Goal: Task Accomplishment & Management: Complete application form

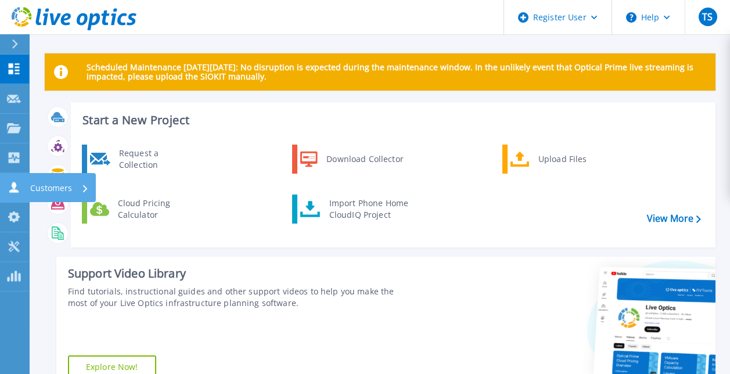
click at [49, 179] on p "Customers" at bounding box center [51, 188] width 42 height 30
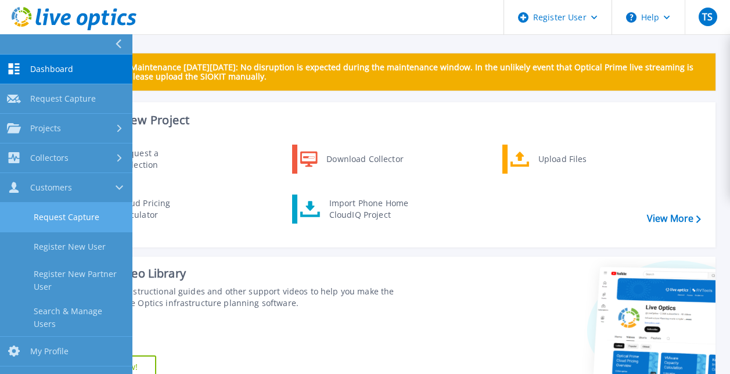
click at [88, 217] on link "Request Capture" at bounding box center [66, 218] width 132 height 30
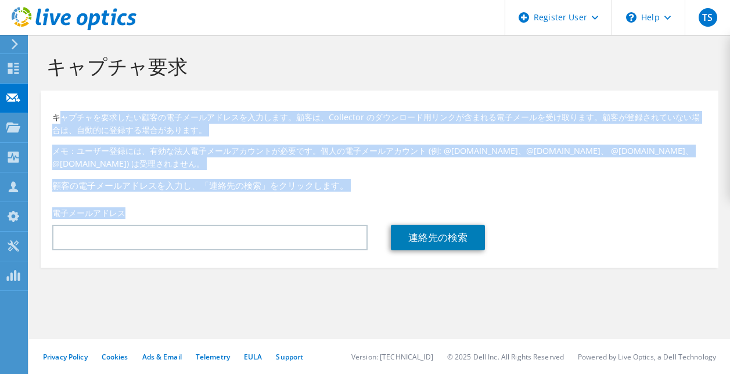
drag, startPoint x: 232, startPoint y: 204, endPoint x: 59, endPoint y: 116, distance: 194.1
click at [59, 116] on div "キャプチャを要求したい顧客の電子メールアドレスを入力します。顧客は、Collector のダウンロード用リンクが含まれる電子メールを受け取ります。顧客が登録さ…" at bounding box center [380, 176] width 678 height 160
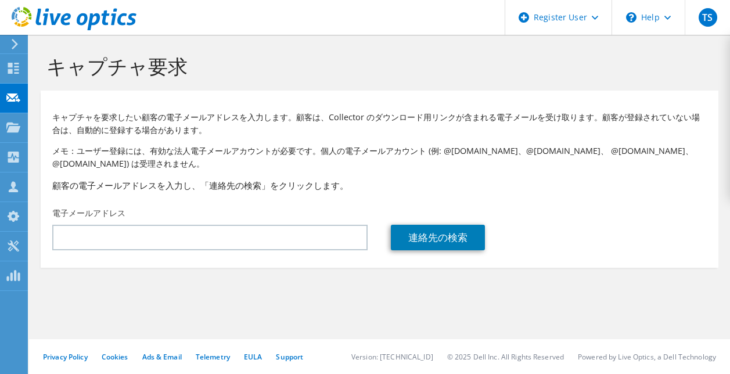
click at [54, 117] on p "キャプチャを要求したい顧客の電子メールアドレスを入力します。顧客は、Collector のダウンロード用リンクが含まれる電子メールを受け取ります。顧客が登録さ…" at bounding box center [379, 124] width 655 height 26
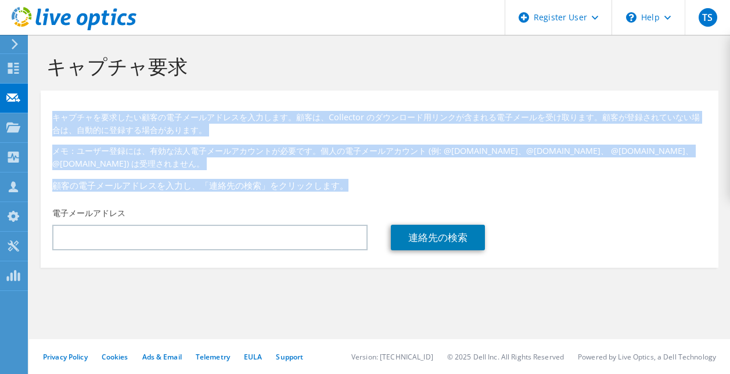
drag, startPoint x: 54, startPoint y: 117, endPoint x: 348, endPoint y: 176, distance: 299.8
click at [348, 176] on div "キャプチャを要求したい顧客の電子メールアドレスを入力します。顧客は、Collector のダウンロード用リンクが含まれる電子メールを受け取ります。顧客が登録さ…" at bounding box center [380, 148] width 678 height 105
click at [57, 111] on p "キャプチャを要求したい顧客の電子メールアドレスを入力します。顧客は、Collector のダウンロード用リンクが含まれる電子メールを受け取ります。顧客が登録さ…" at bounding box center [379, 124] width 655 height 26
drag, startPoint x: 51, startPoint y: 116, endPoint x: 150, endPoint y: 206, distance: 133.7
click at [150, 206] on div "キャプチャを要求したい顧客の電子メールアドレスを入力します。顧客は、Collector のダウンロード用リンクが含まれる電子メールを受け取ります。顧客が登録さ…" at bounding box center [380, 176] width 678 height 160
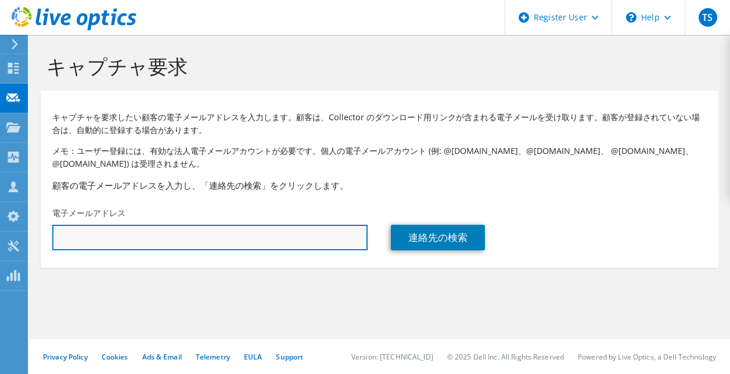
click at [142, 237] on input "text" at bounding box center [209, 238] width 315 height 26
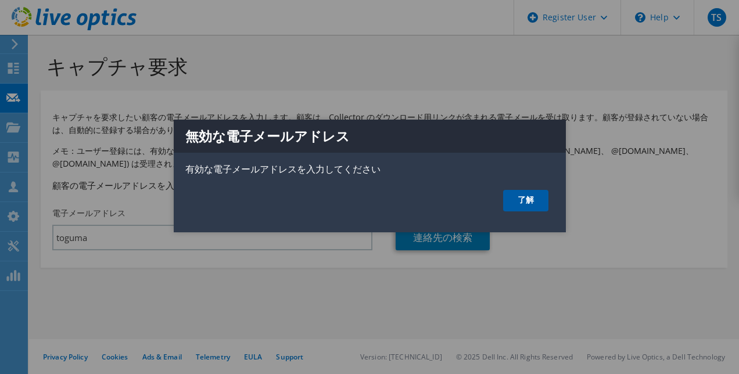
click at [518, 198] on link "了解" at bounding box center [525, 200] width 45 height 21
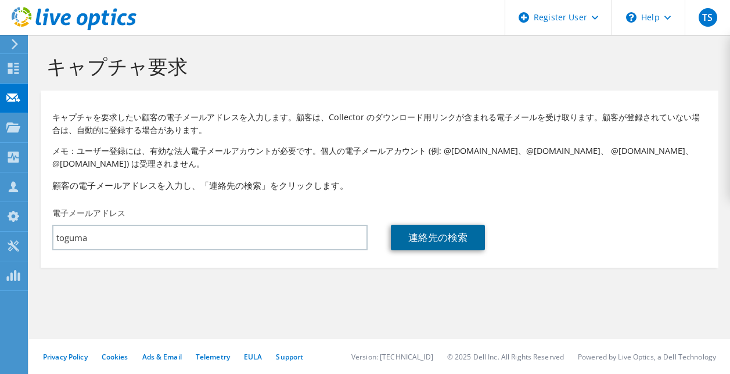
click at [437, 242] on link "連絡先の検索" at bounding box center [438, 238] width 94 height 26
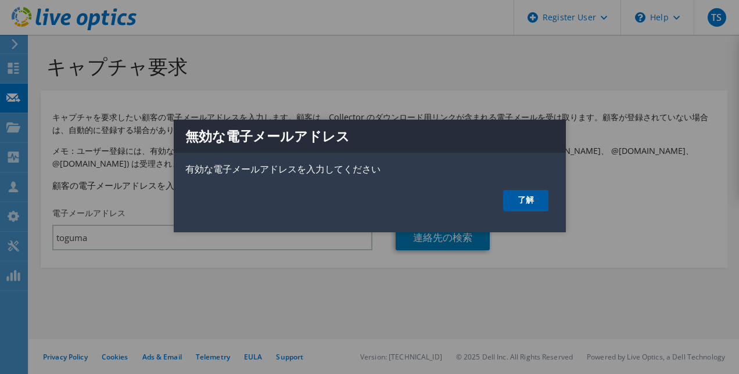
click at [520, 202] on link "了解" at bounding box center [525, 200] width 45 height 21
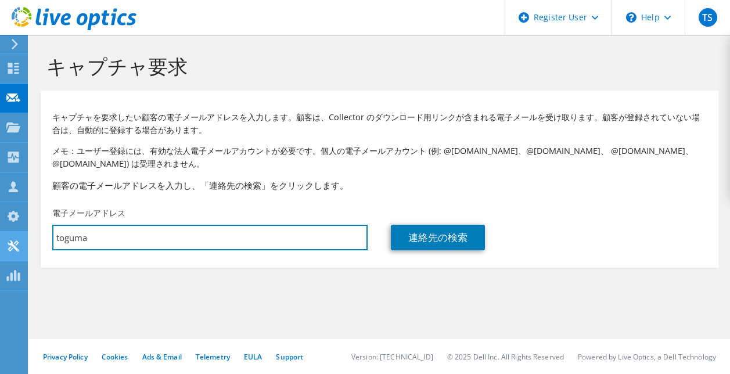
drag, startPoint x: 290, startPoint y: 240, endPoint x: 0, endPoint y: 242, distance: 290.5
click at [0, 240] on html "TS Dell ユーザー Tetsuya Sakuma Tetsuya.Sakuma@Dell.com Dell My Profile Log Out \n …" at bounding box center [365, 187] width 730 height 374
paste input "-s01@kandenko.co.jp"
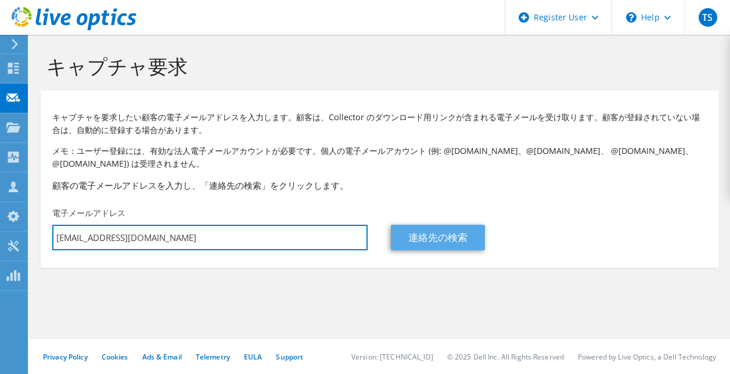
type input "[EMAIL_ADDRESS][DOMAIN_NAME]"
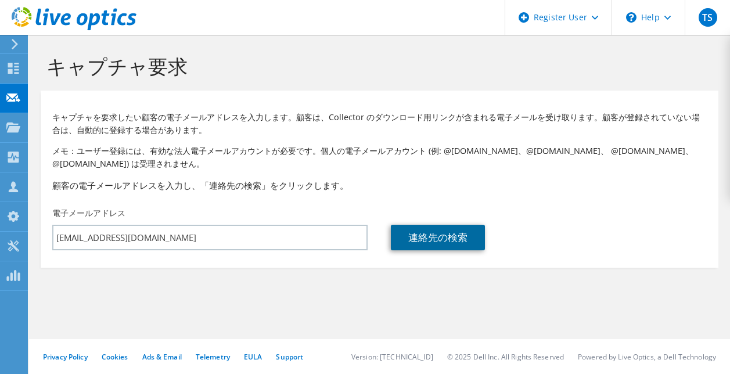
click at [441, 239] on link "連絡先の検索" at bounding box center [438, 238] width 94 height 26
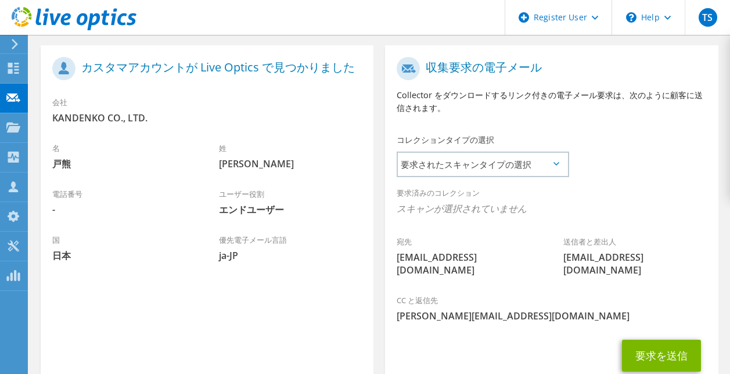
scroll to position [290, 0]
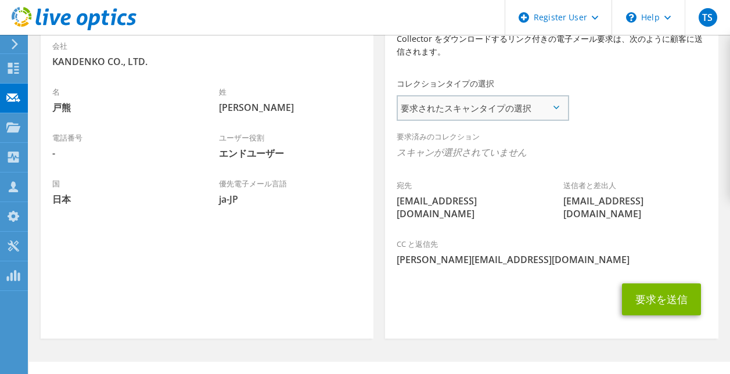
click at [558, 102] on span "要求されたスキャンタイプの選択" at bounding box center [483, 107] width 170 height 23
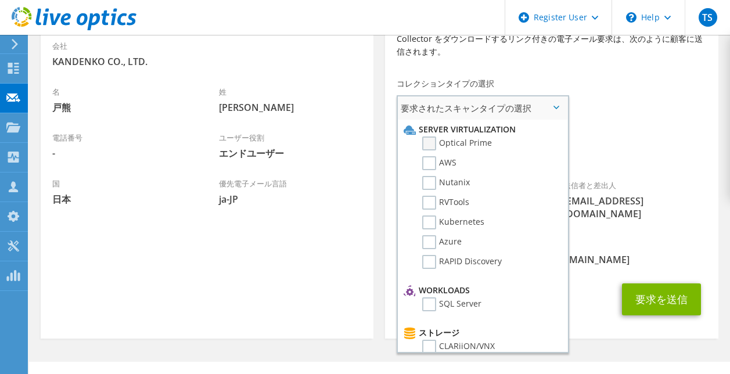
click at [482, 143] on label "Optical Prime" at bounding box center [457, 144] width 70 height 14
click at [0, 0] on input "Optical Prime" at bounding box center [0, 0] width 0 height 0
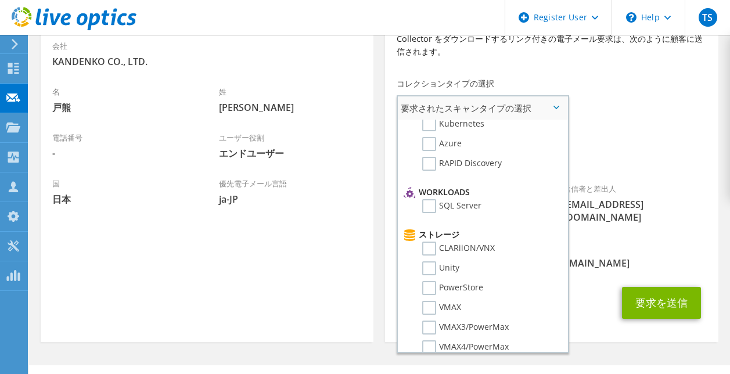
scroll to position [0, 0]
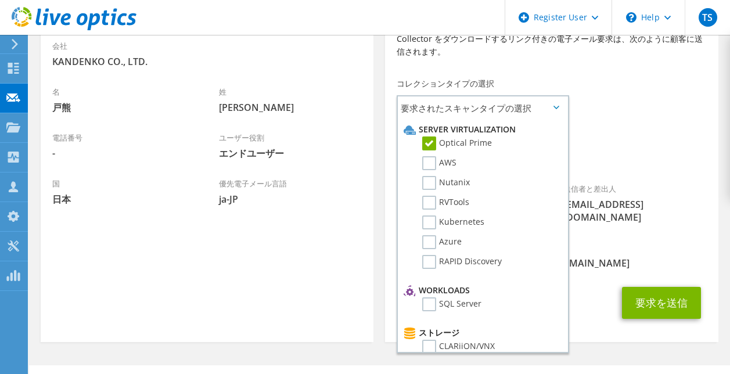
click at [379, 77] on div "カスタマの登録 カスタマには Live Optics アカウントがありません。以下に情報を記入してください。 Theater APJ EMEA NA/LATA…" at bounding box center [207, 168] width 344 height 359
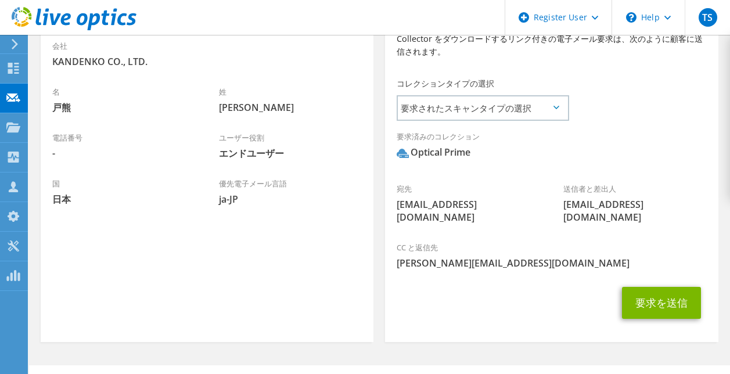
drag, startPoint x: 698, startPoint y: 108, endPoint x: 695, endPoint y: 119, distance: 10.9
click at [698, 117] on div "宛先 toguma-s01@kandenko.co.jp 送信者と差出人 liveoptics@liveoptics.com" at bounding box center [551, 115] width 333 height 240
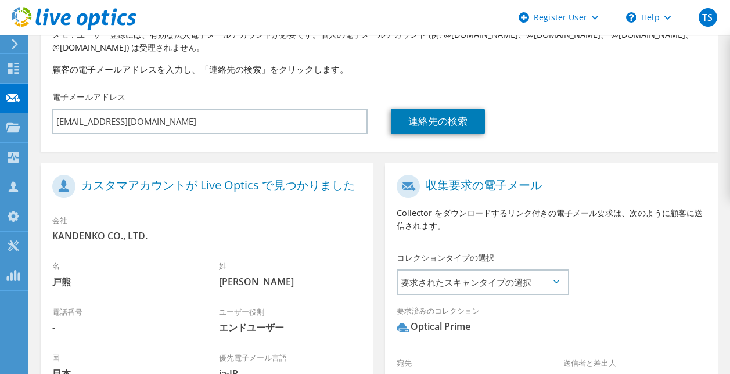
scroll to position [290, 0]
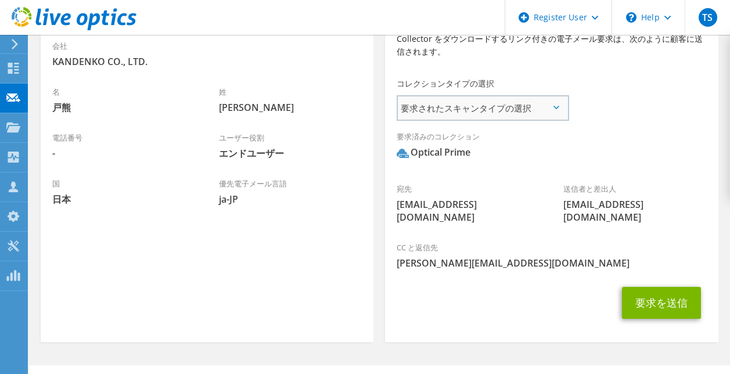
click at [552, 113] on span "要求されたスキャンタイプの選択" at bounding box center [483, 107] width 170 height 23
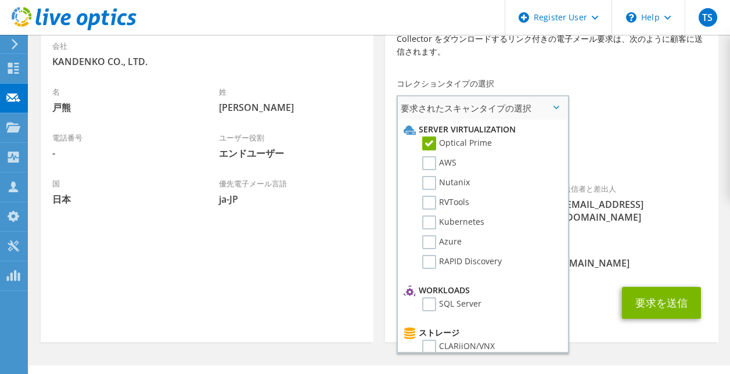
click at [555, 112] on span "要求されたスキャンタイプの選択" at bounding box center [483, 107] width 170 height 23
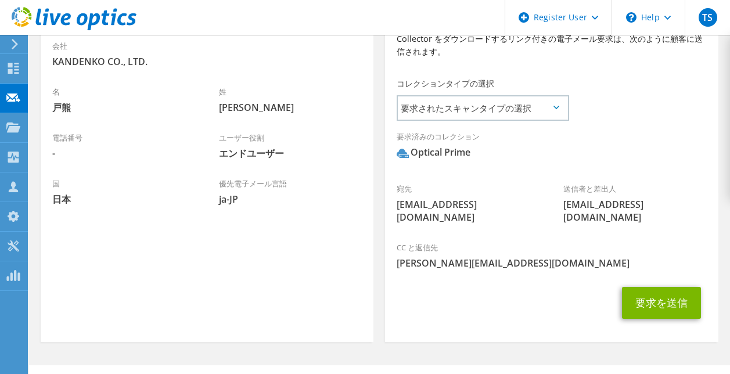
click at [566, 281] on div "要求を送信" at bounding box center [551, 303] width 333 height 44
click at [653, 287] on button "要求を送信" at bounding box center [661, 303] width 79 height 32
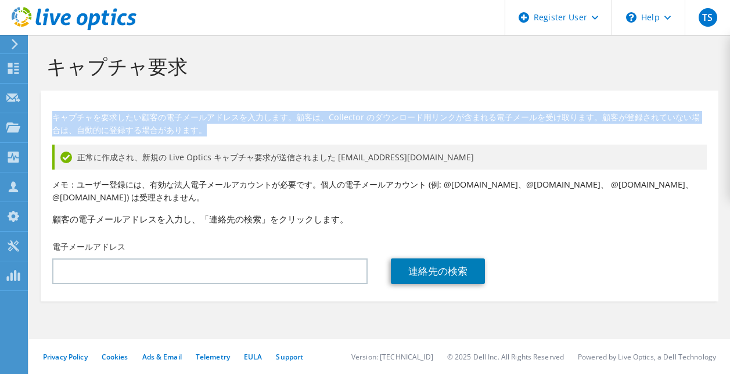
drag, startPoint x: 52, startPoint y: 121, endPoint x: 247, endPoint y: 132, distance: 195.5
click at [247, 132] on p "キャプチャを要求したい顧客の電子メールアドレスを入力します。顧客は、Collector のダウンロード用リンクが含まれる電子メールを受け取ります。顧客が登録さ…" at bounding box center [379, 124] width 655 height 26
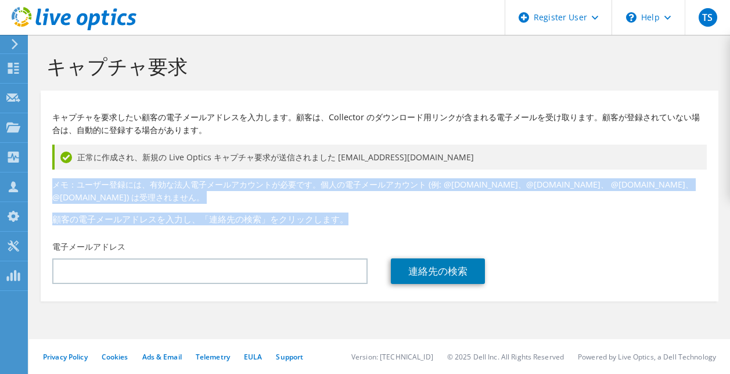
drag, startPoint x: 53, startPoint y: 186, endPoint x: 355, endPoint y: 226, distance: 304.1
click at [355, 226] on div "キャプチャを要求したい顧客の電子メールアドレスを入力します。顧客は、Collector のダウンロード用リンクが含まれる電子メールを受け取ります。顧客が登録さ…" at bounding box center [380, 165] width 678 height 139
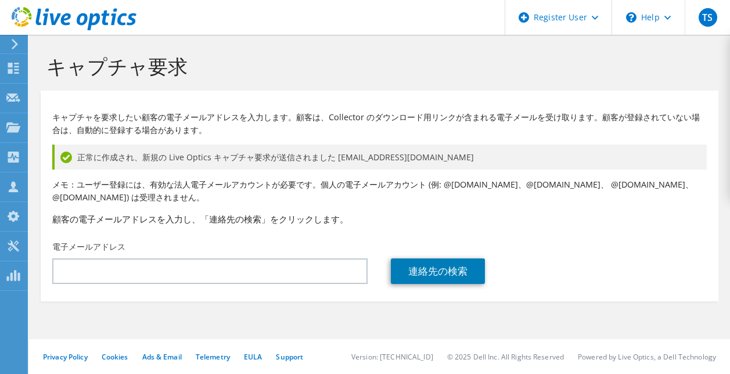
drag, startPoint x: 164, startPoint y: 238, endPoint x: 141, endPoint y: 240, distance: 23.4
click at [141, 240] on div "電子メールアドレス" at bounding box center [210, 262] width 339 height 55
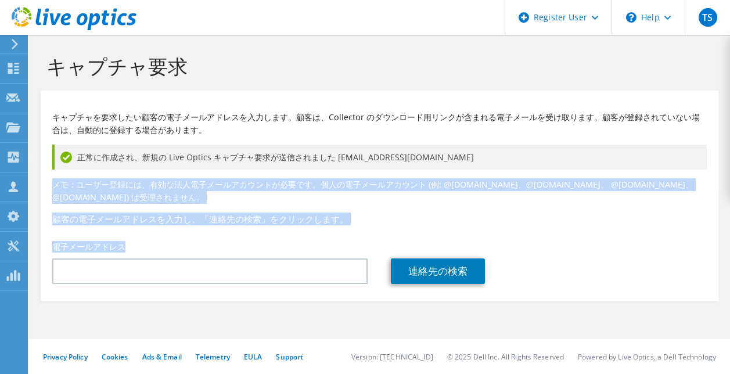
drag, startPoint x: 128, startPoint y: 247, endPoint x: 48, endPoint y: 191, distance: 98.5
click at [48, 191] on div "キャプチャを要求したい顧客の電子メールアドレスを入力します。顧客は、Collector のダウンロード用リンクが含まれる電子メールを受け取ります。顧客が登録さ…" at bounding box center [380, 192] width 678 height 193
drag, startPoint x: 48, startPoint y: 191, endPoint x: 116, endPoint y: 229, distance: 78.8
click at [112, 226] on div "キャプチャを要求したい顧客の電子メールアドレスを入力します。顧客は、Collector のダウンロード用リンクが含まれる電子メールを受け取ります。顧客が登録さ…" at bounding box center [380, 165] width 678 height 139
drag, startPoint x: 123, startPoint y: 247, endPoint x: 50, endPoint y: 189, distance: 93.8
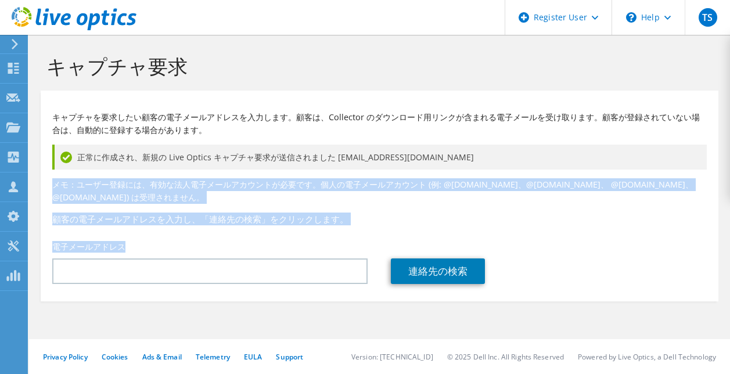
click at [50, 189] on div "キャプチャを要求したい顧客の電子メールアドレスを入力します。顧客は、Collector のダウンロード用リンクが含まれる電子メールを受け取ります。顧客が登録さ…" at bounding box center [380, 192] width 678 height 193
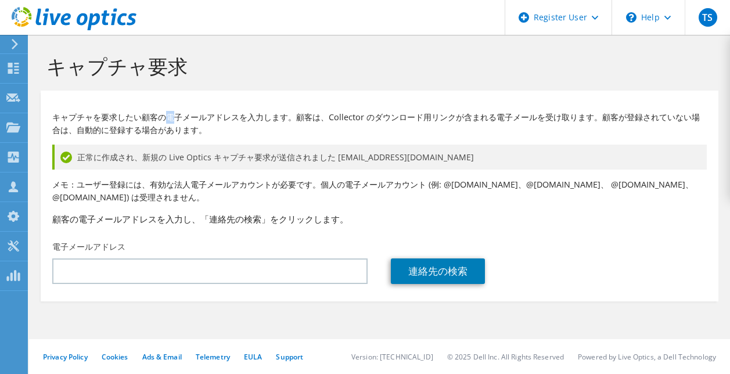
drag, startPoint x: 50, startPoint y: 189, endPoint x: 171, endPoint y: 115, distance: 142.1
click at [171, 115] on p "キャプチャを要求したい顧客の電子メールアドレスを入力します。顧客は、Collector のダウンロード用リンクが含まれる電子メールを受け取ります。顧客が登録さ…" at bounding box center [379, 124] width 655 height 26
click at [500, 219] on h3 "顧客の電子メールアドレスを入力し、「連絡先の検索」をクリックします。" at bounding box center [379, 219] width 655 height 13
drag, startPoint x: 466, startPoint y: 159, endPoint x: 336, endPoint y: 161, distance: 130.1
click at [336, 161] on div "正常に作成され、新規の Live Optics キャプチャ要求が送信されました [EMAIL_ADDRESS][DOMAIN_NAME]" at bounding box center [379, 157] width 655 height 25
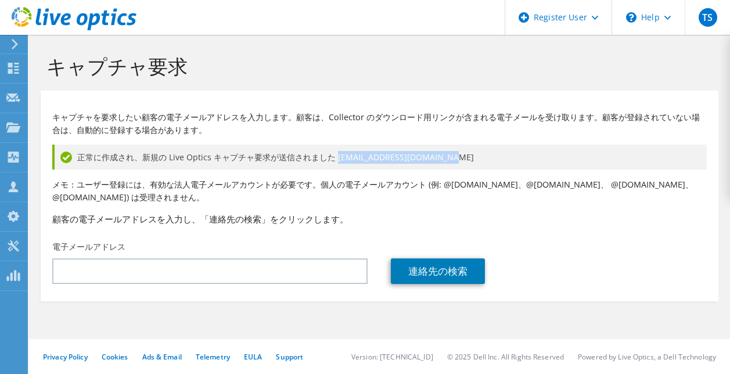
copy span "[EMAIL_ADDRESS][DOMAIN_NAME]"
